Goal: Task Accomplishment & Management: Manage account settings

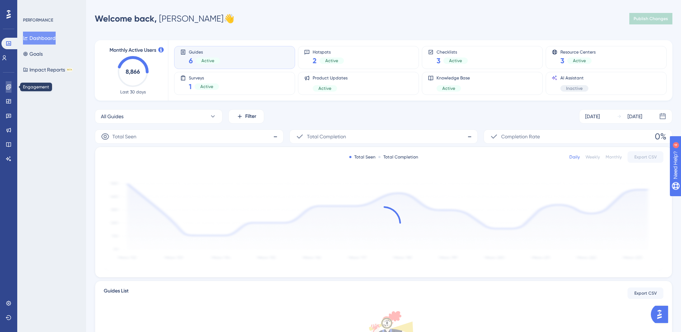
click at [6, 86] on icon at bounding box center [9, 87] width 6 height 6
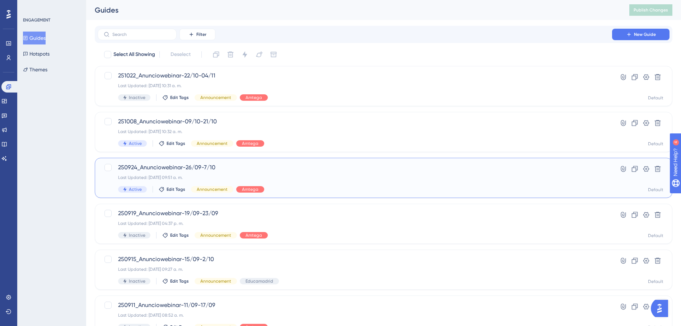
click at [181, 172] on span "250924_Anunciowebinar-26/09-7/10" at bounding box center [355, 167] width 474 height 9
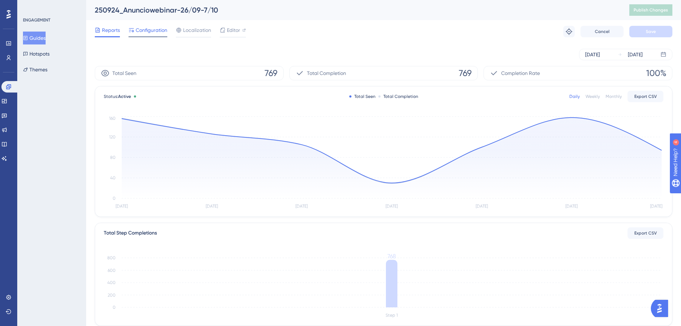
click at [144, 31] on span "Configuration" at bounding box center [152, 30] width 32 height 9
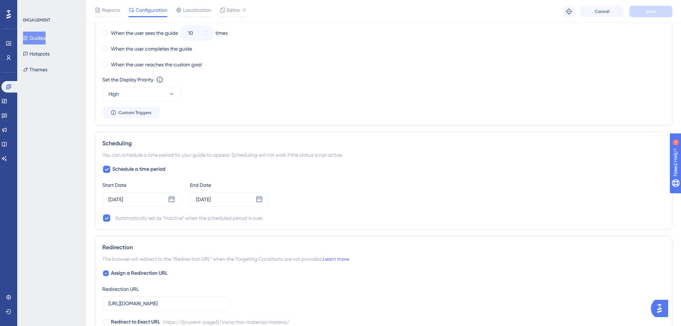
scroll to position [467, 0]
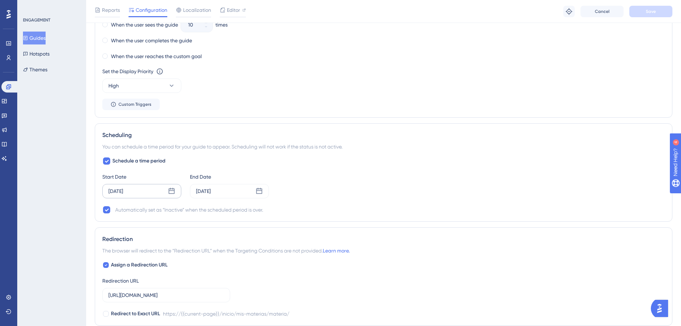
click at [123, 190] on div "[DATE]" at bounding box center [115, 191] width 15 height 9
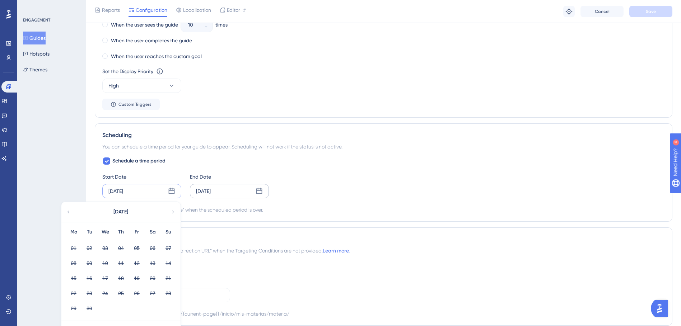
click at [206, 192] on div "[DATE]" at bounding box center [203, 191] width 15 height 9
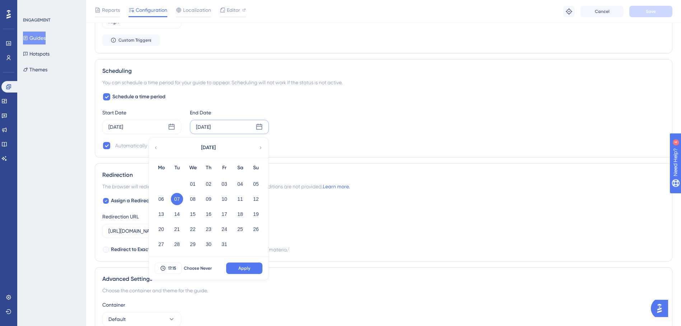
scroll to position [539, 0]
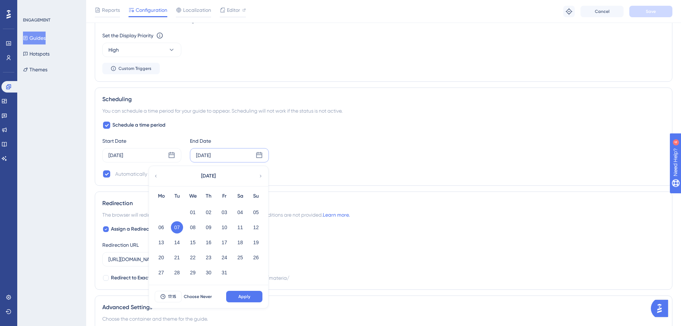
click at [352, 133] on div "Schedule a time period Start Date [DATE] End Date [DATE] [DATE] Mo Tu We Th Fr …" at bounding box center [383, 149] width 563 height 57
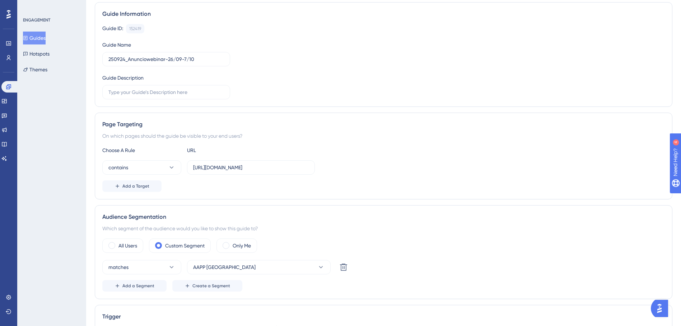
scroll to position [0, 0]
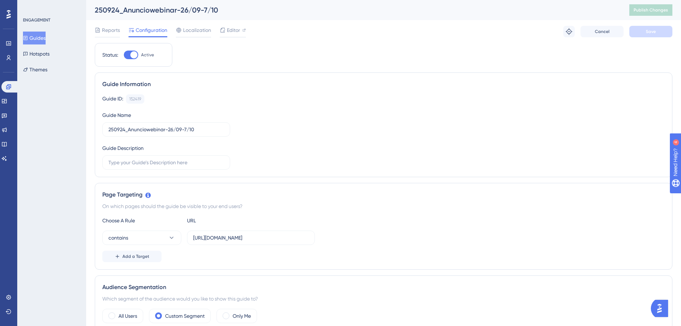
click at [130, 60] on div "Status: Active" at bounding box center [134, 55] width 78 height 24
click at [130, 54] on div at bounding box center [131, 55] width 14 height 9
click at [124, 55] on input "Active" at bounding box center [123, 55] width 0 height 0
checkbox input "false"
click at [639, 31] on button "Save" at bounding box center [650, 31] width 43 height 11
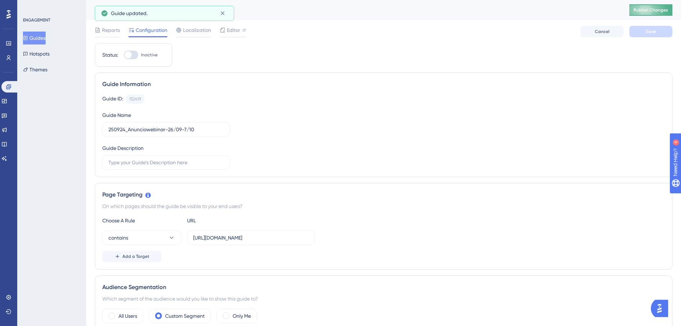
click at [647, 10] on span "Publish Changes" at bounding box center [651, 10] width 34 height 6
click at [32, 41] on button "Guides" at bounding box center [34, 38] width 23 height 13
